Goal: Task Accomplishment & Management: Manage account settings

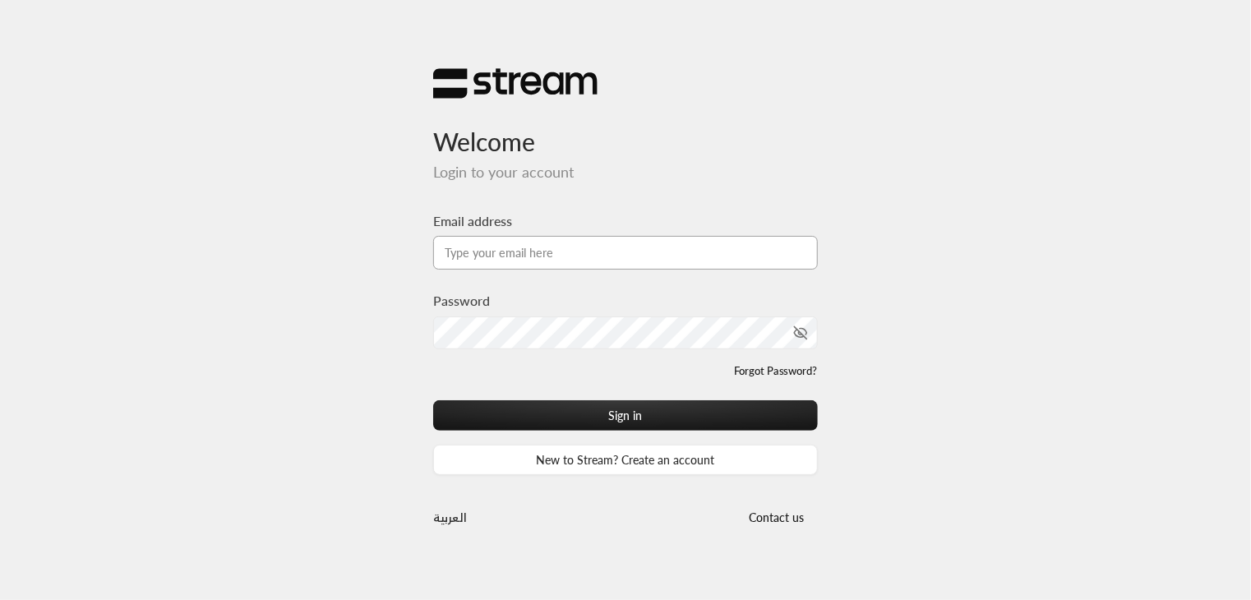
type input "[PERSON_NAME][EMAIL_ADDRESS][DOMAIN_NAME]"
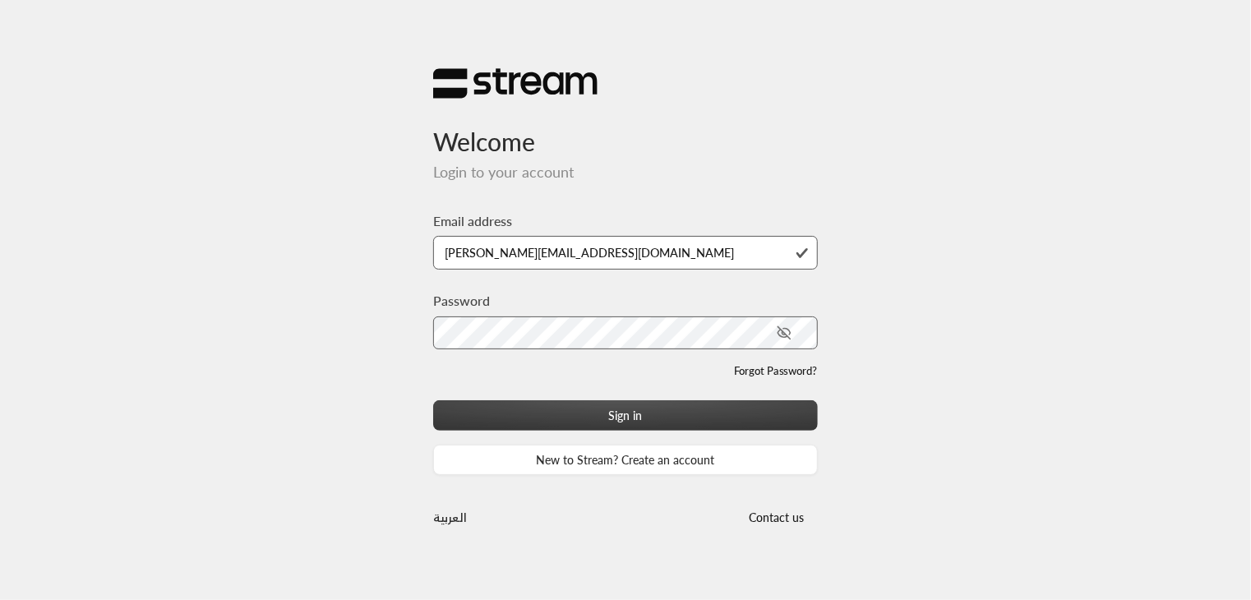
click at [623, 429] on div "Sign in New to Stream? Create an account" at bounding box center [625, 437] width 385 height 75
click at [626, 427] on button "Sign in" at bounding box center [625, 415] width 385 height 30
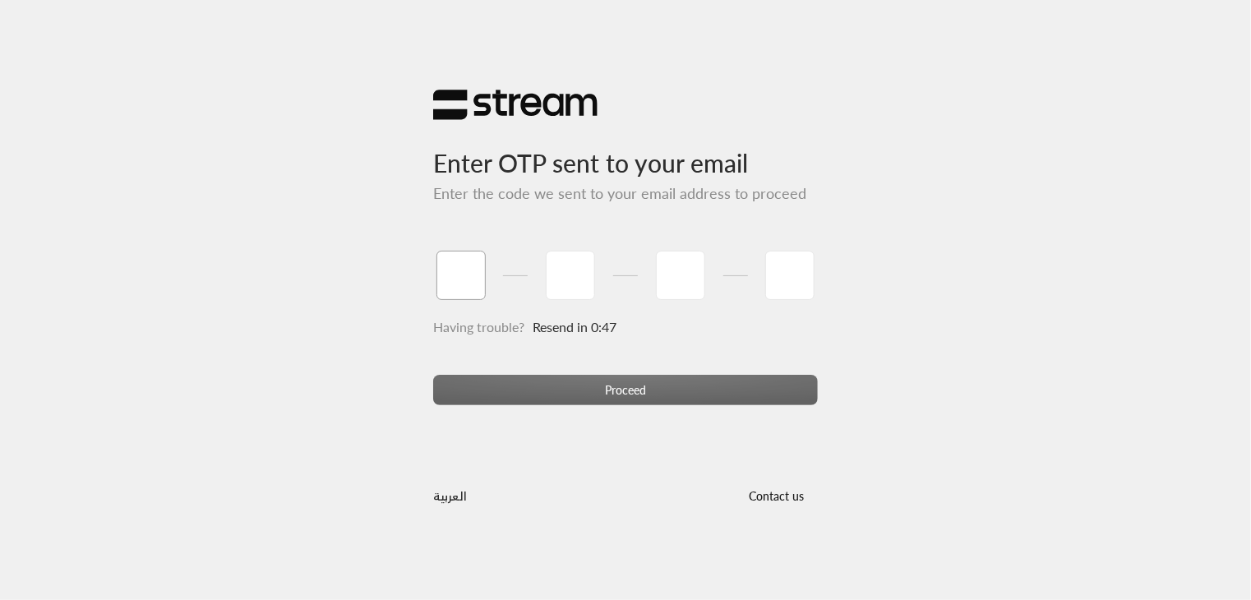
type input "1"
type input "2"
type input "3"
type input "4"
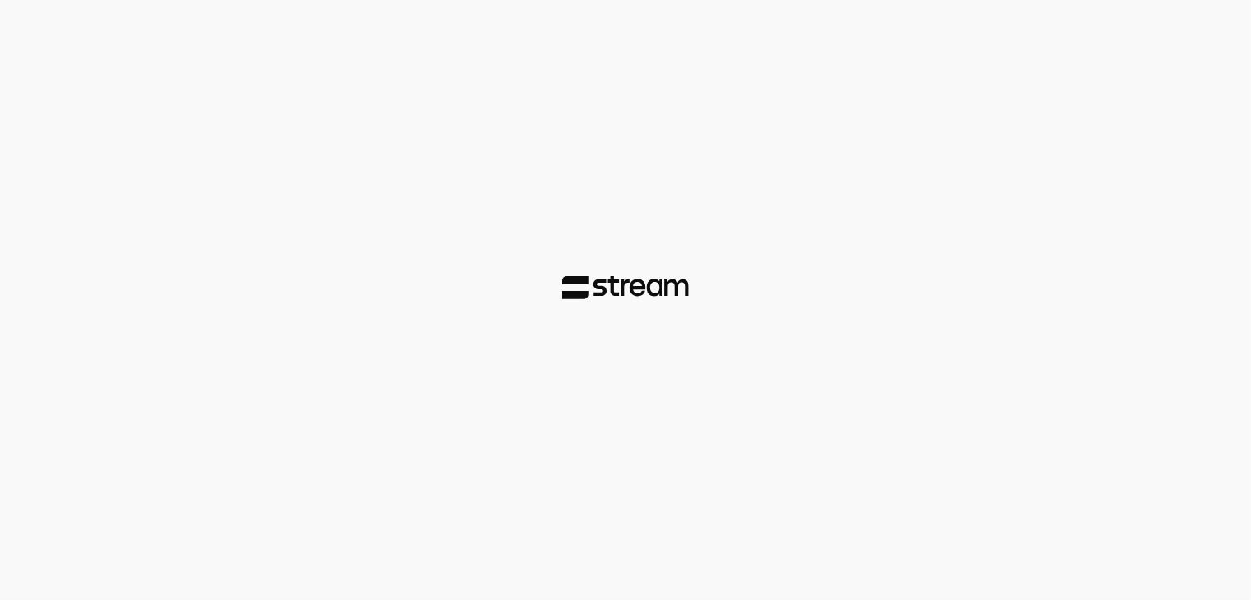
click at [638, 390] on div at bounding box center [625, 300] width 1251 height 600
